Goal: Find specific page/section: Find specific page/section

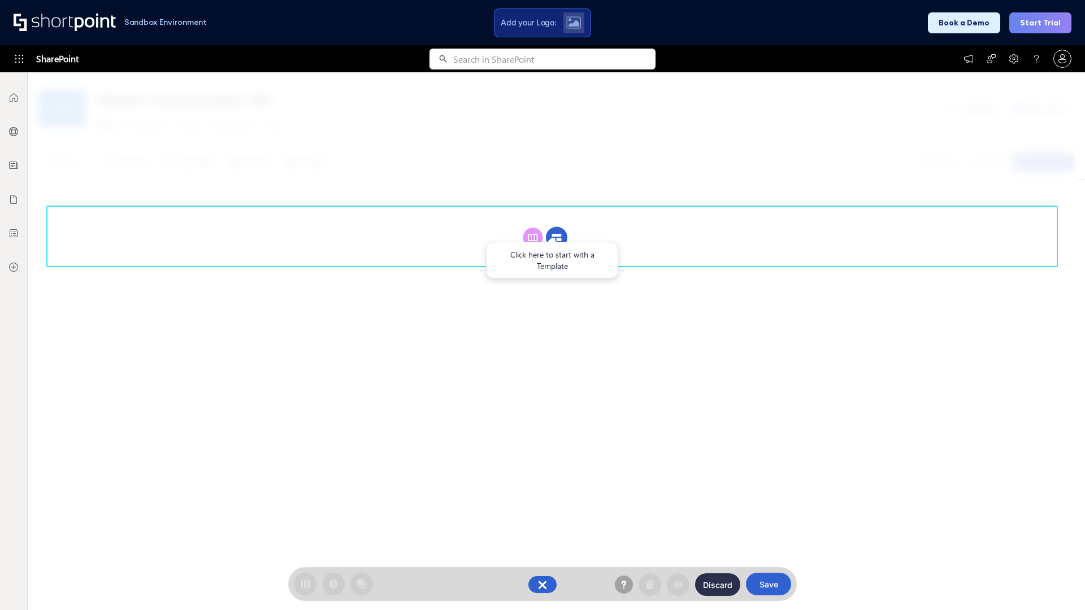
click at [557, 237] on circle at bounding box center [556, 237] width 21 height 21
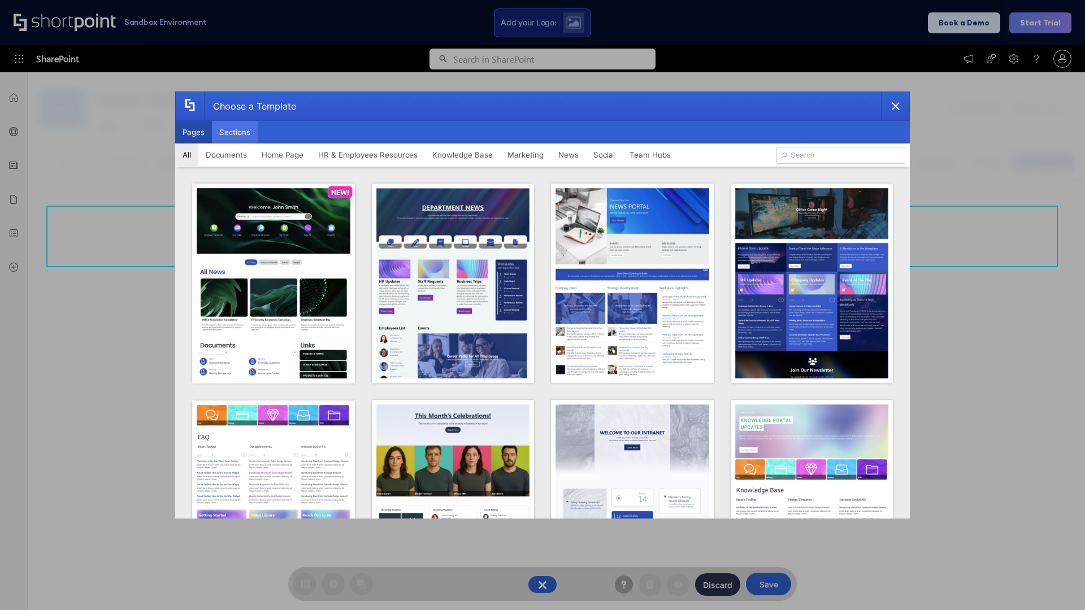
click at [235, 132] on button "Sections" at bounding box center [235, 132] width 46 height 23
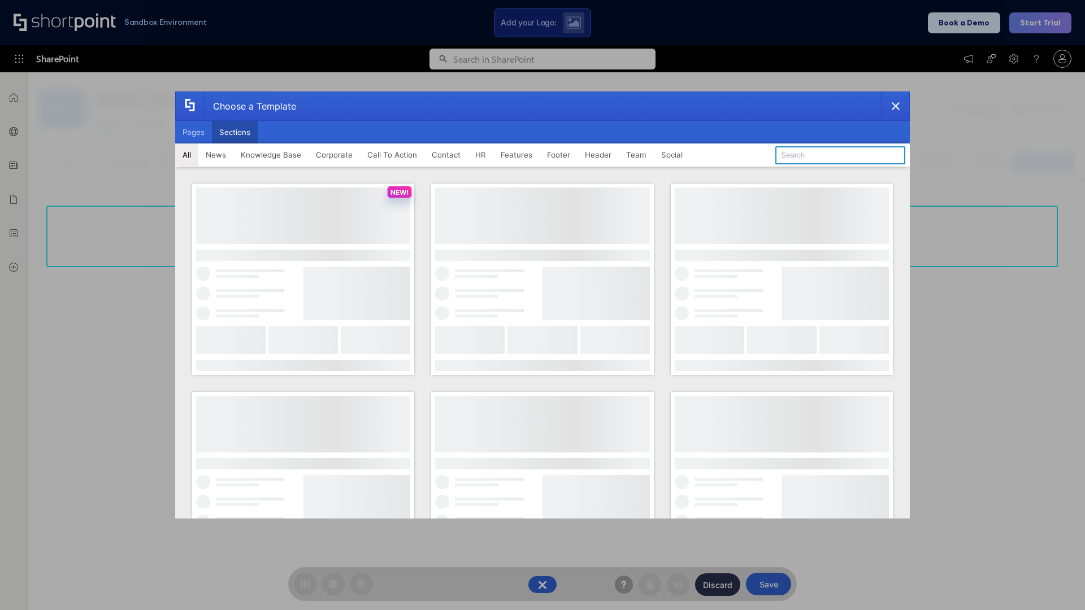
type input "Teams Basics"
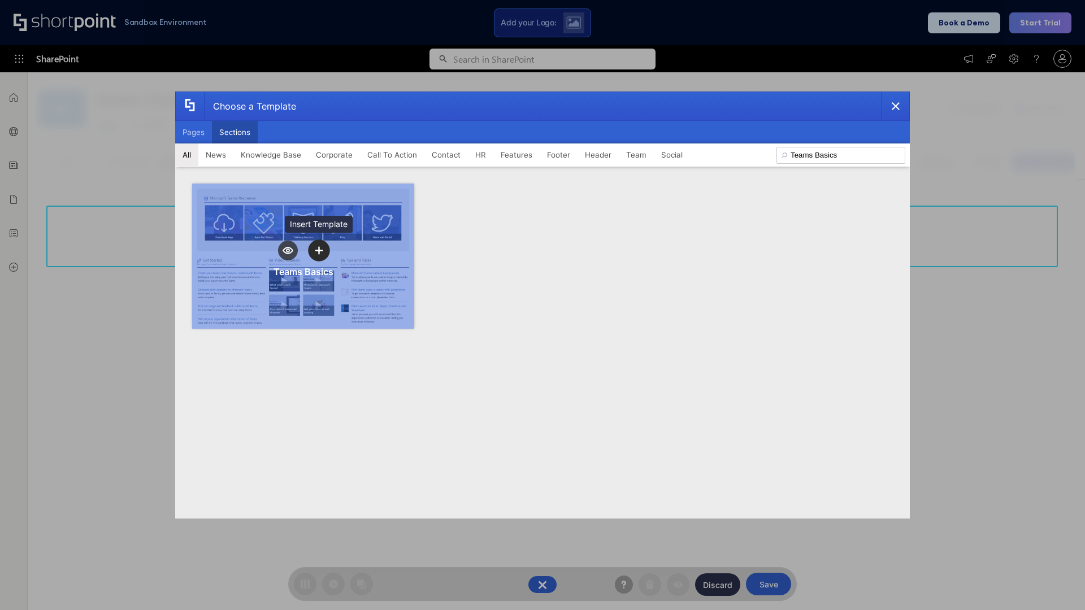
click at [319, 250] on icon "template selector" at bounding box center [319, 250] width 8 height 8
